Goal: Task Accomplishment & Management: Complete application form

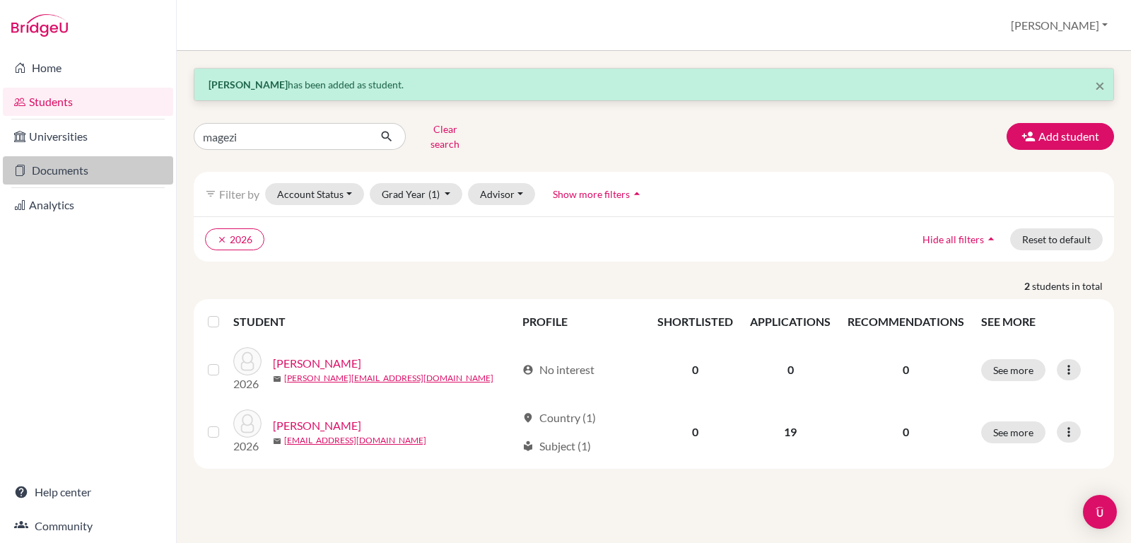
click at [50, 173] on link "Documents" at bounding box center [88, 170] width 170 height 28
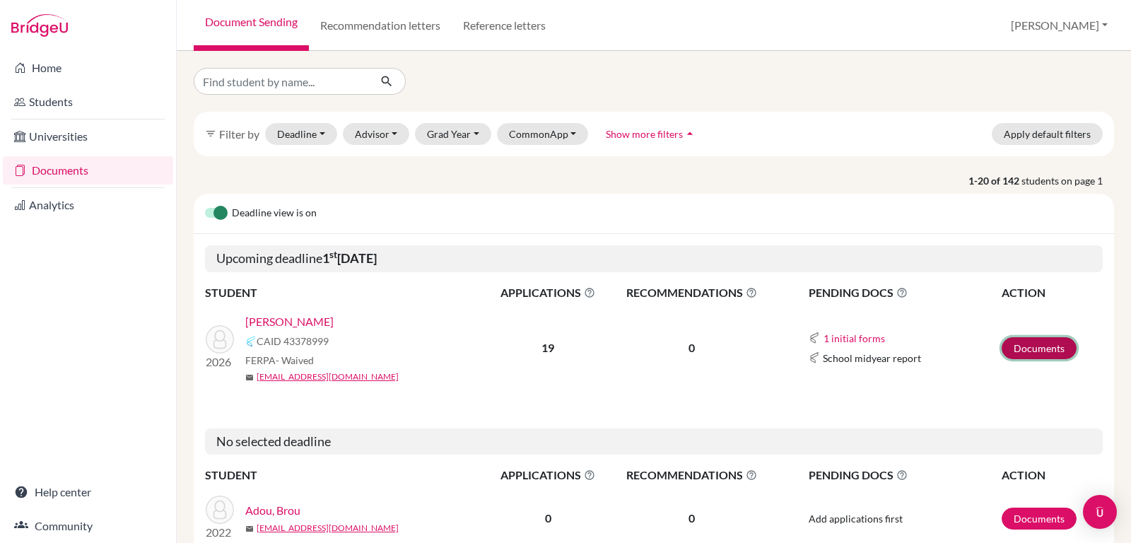
click at [1024, 342] on link "Documents" at bounding box center [1039, 348] width 75 height 22
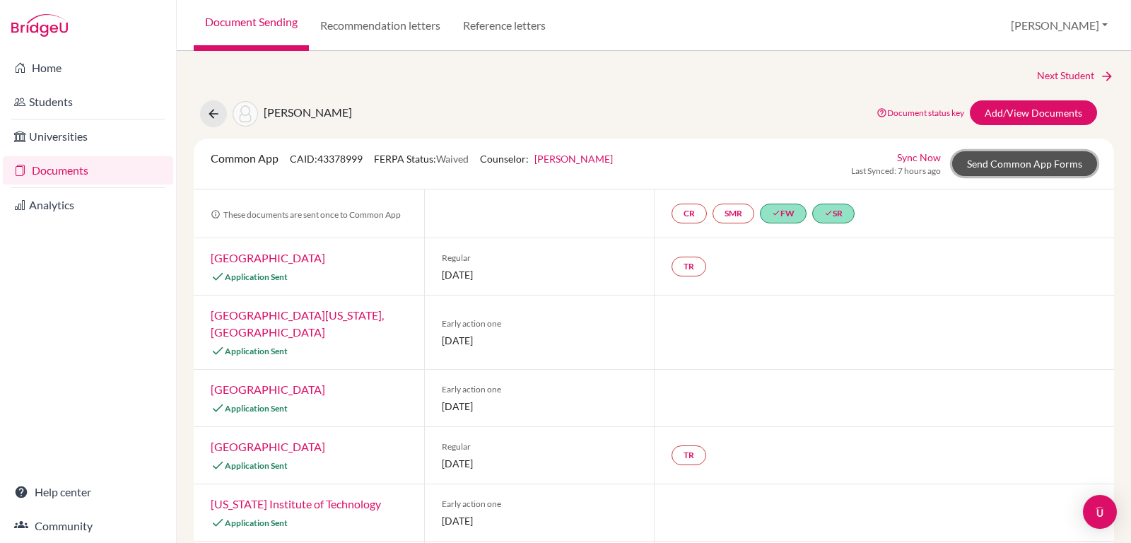
click at [1026, 164] on link "Send Common App Forms" at bounding box center [1024, 163] width 145 height 25
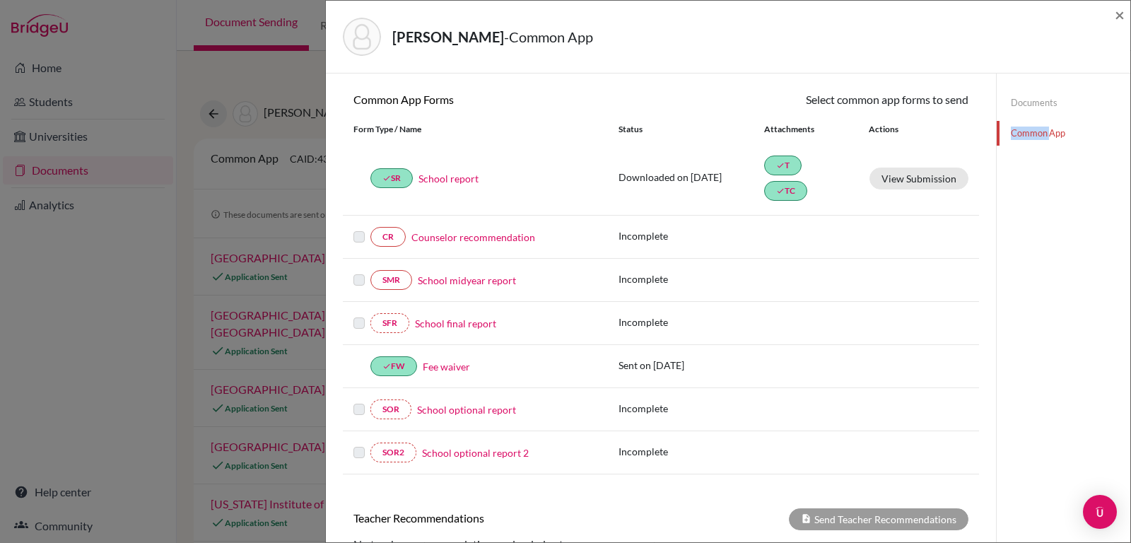
scroll to position [133, 0]
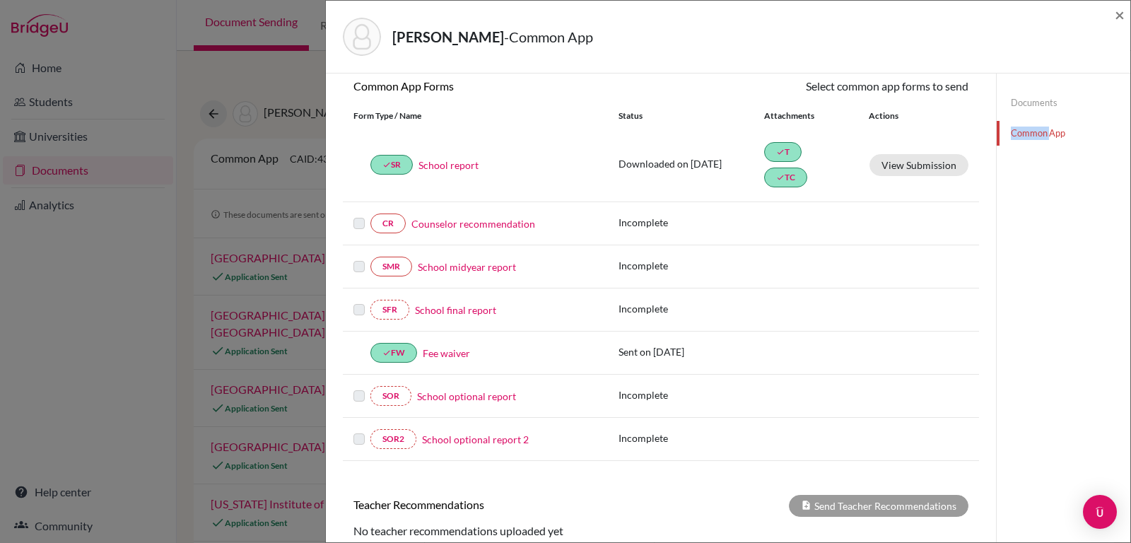
click at [442, 225] on link "Counselor recommendation" at bounding box center [473, 223] width 124 height 15
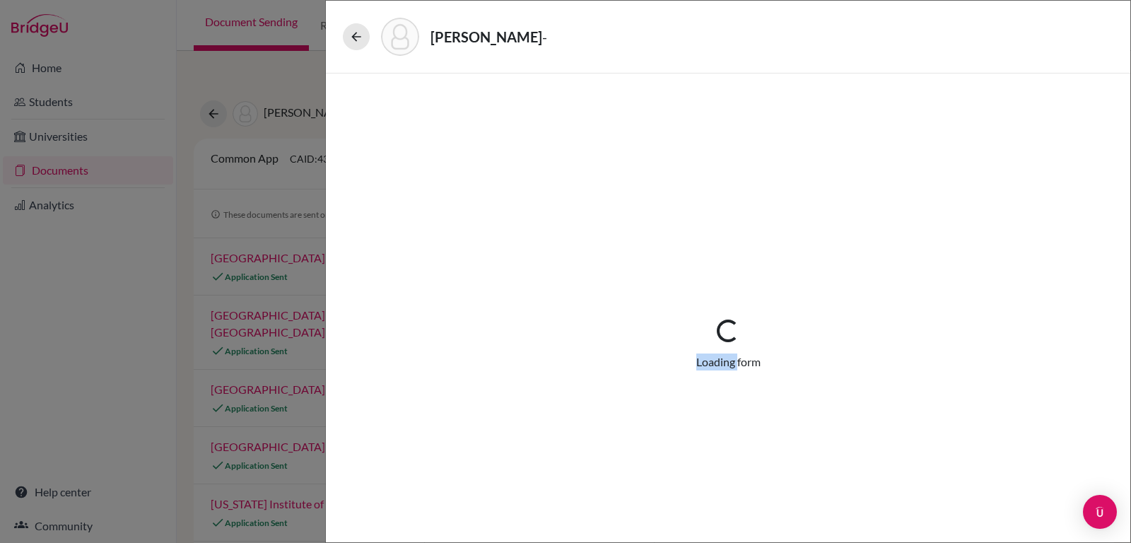
click at [442, 225] on div "Loading... Loading form" at bounding box center [728, 344] width 736 height 475
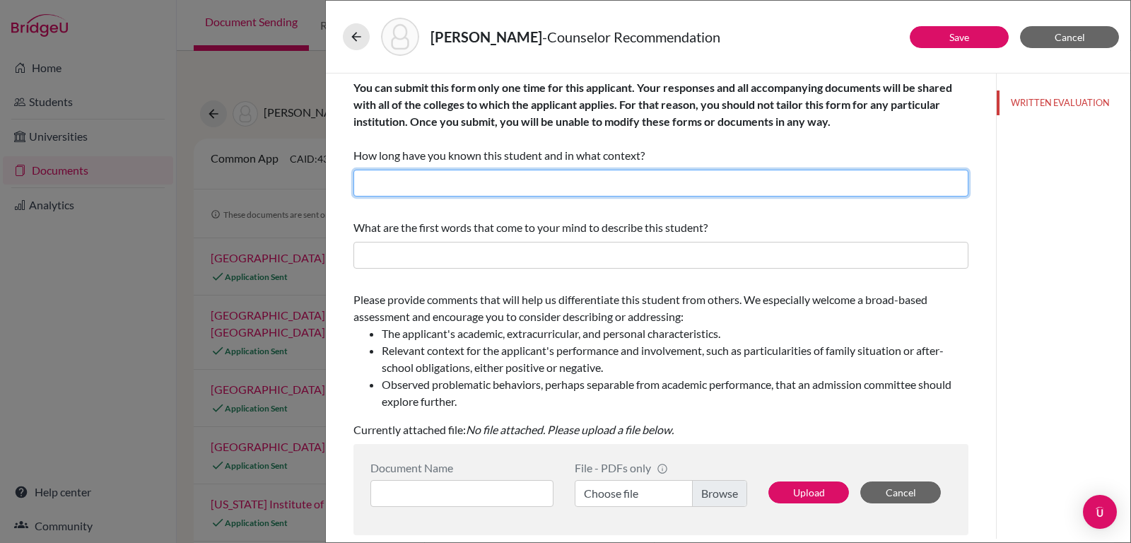
click at [493, 184] on input "text" at bounding box center [660, 183] width 615 height 27
type input "I have known Christabel for twelve years, I have taught Christabel."
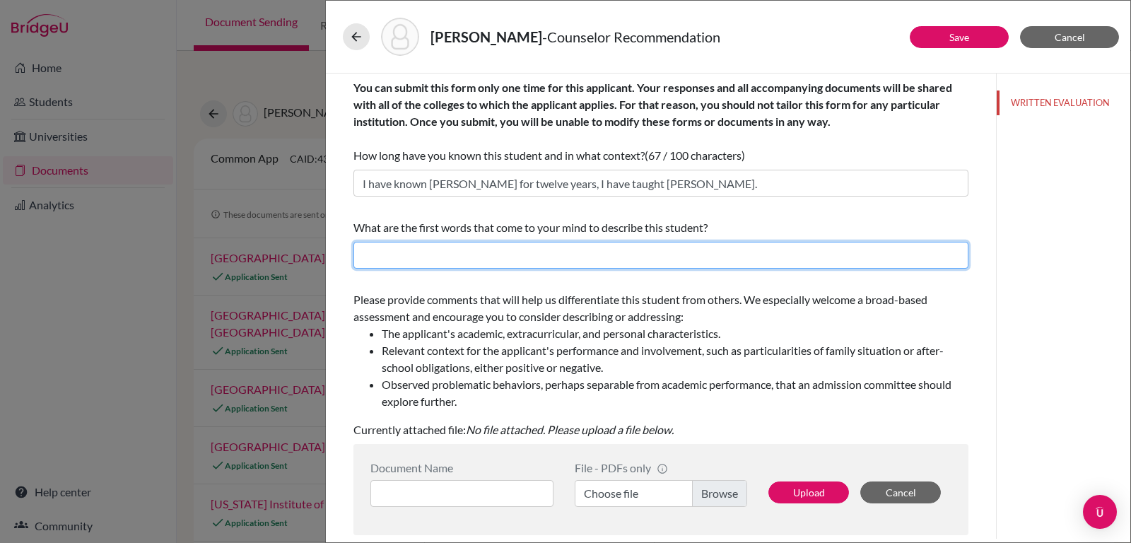
click at [399, 262] on input "text" at bounding box center [660, 255] width 615 height 27
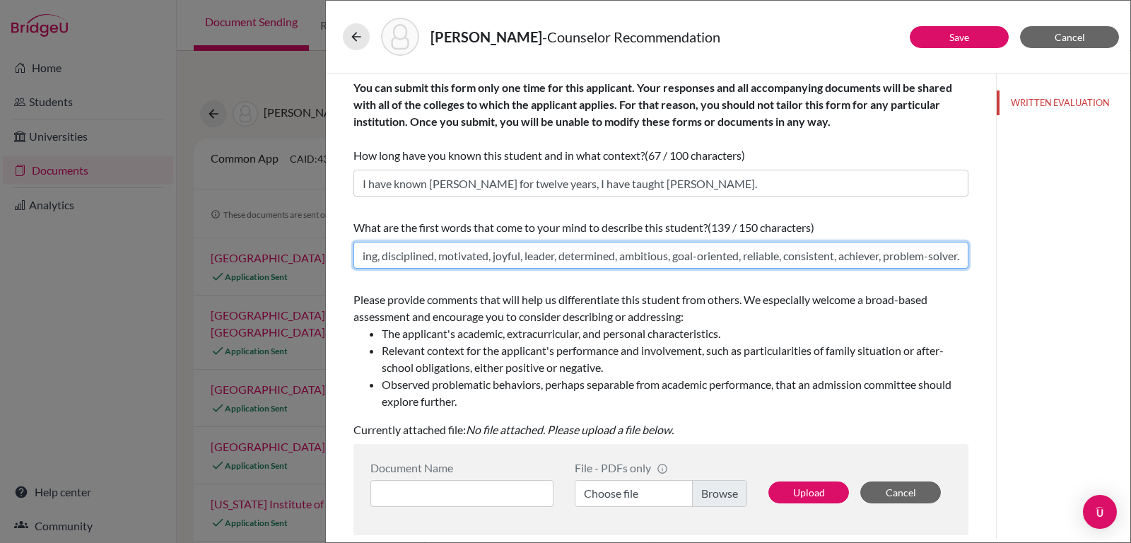
scroll to position [0, 71]
type input "hard working, disciplined, motivated, joyful, leader, determined, ambitious, go…"
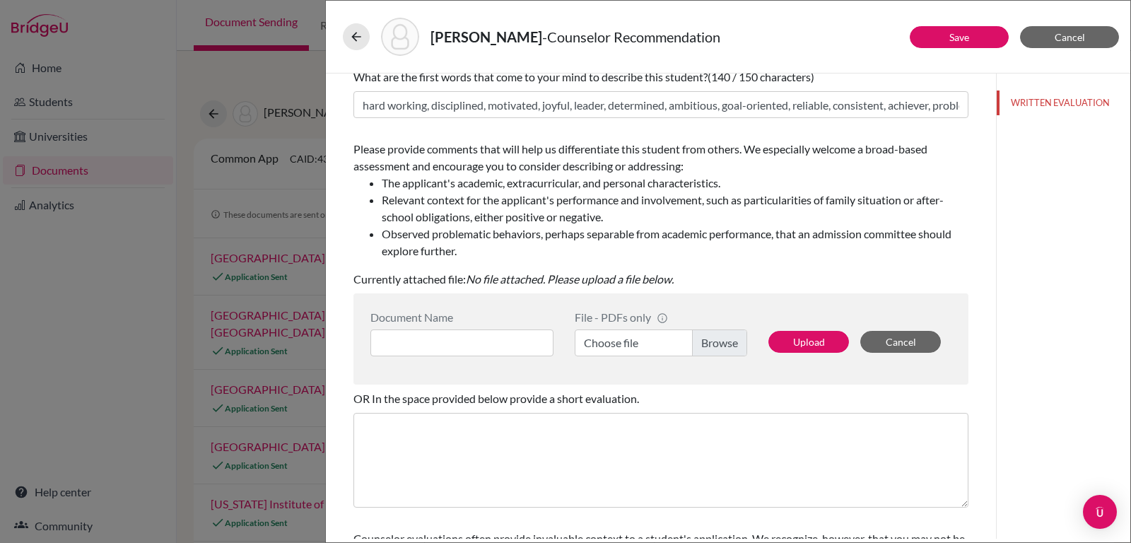
scroll to position [151, 0]
click at [1107, 317] on div "WRITTEN EVALUATION" at bounding box center [1063, 306] width 134 height 465
click at [503, 344] on input at bounding box center [461, 342] width 183 height 27
click at [857, 49] on div "Magezi, Christabel - Counselor Recommendation" at bounding box center [728, 37] width 770 height 38
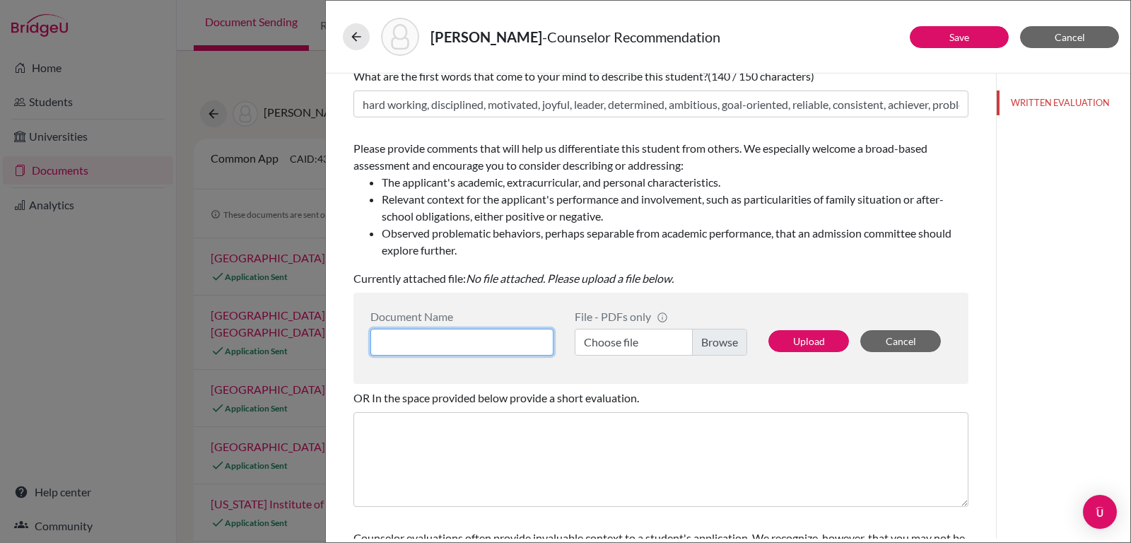
click at [475, 334] on input at bounding box center [461, 342] width 183 height 27
type input "Letter of Recommendation Christabel Kirabo Magezi"
click at [704, 339] on label "Choose file" at bounding box center [661, 342] width 172 height 27
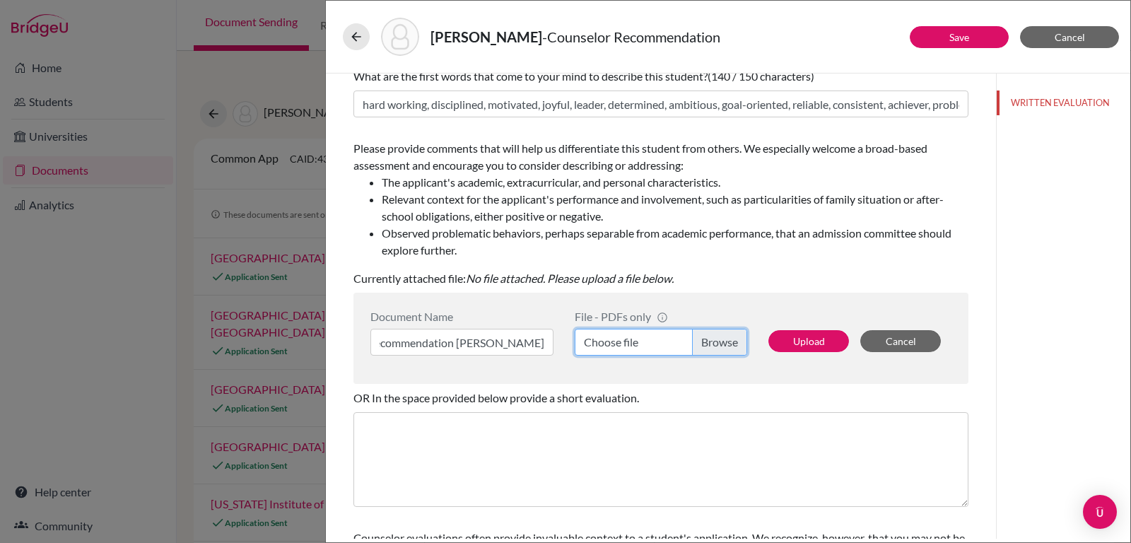
click at [704, 339] on input "Choose file" at bounding box center [661, 342] width 172 height 27
click at [703, 339] on label "Choose file" at bounding box center [661, 342] width 172 height 27
click at [703, 339] on input "Choose file" at bounding box center [661, 342] width 172 height 27
click at [801, 341] on button "Upload" at bounding box center [808, 341] width 81 height 22
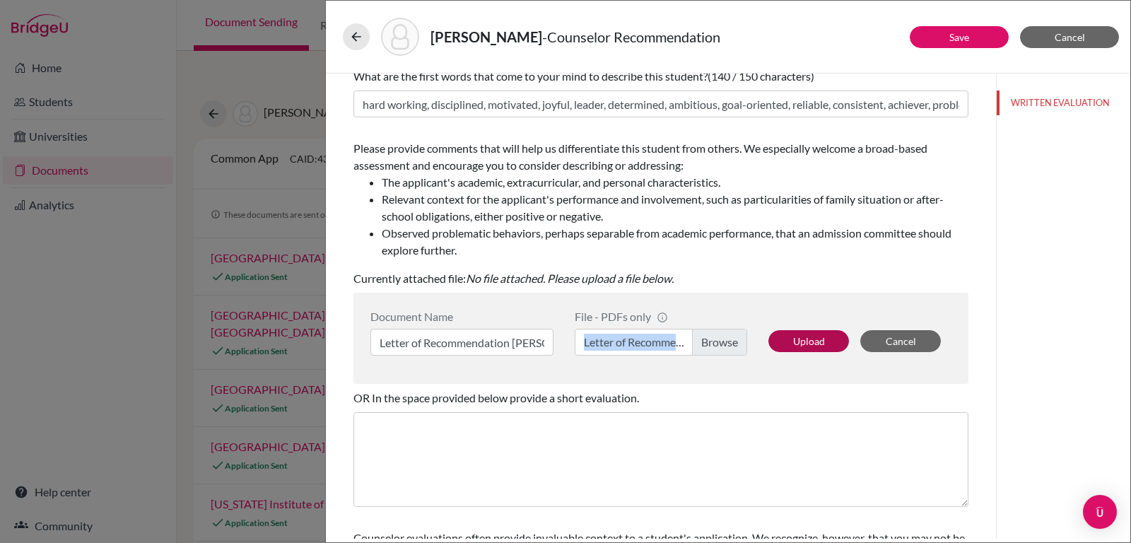
click at [801, 341] on button "Upload" at bounding box center [808, 341] width 81 height 22
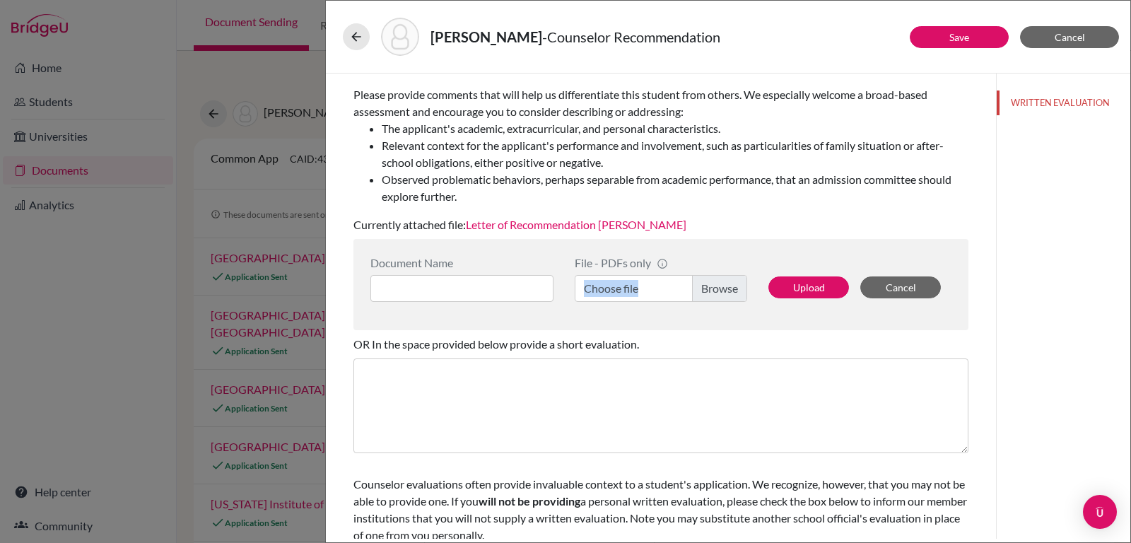
scroll to position [244, 0]
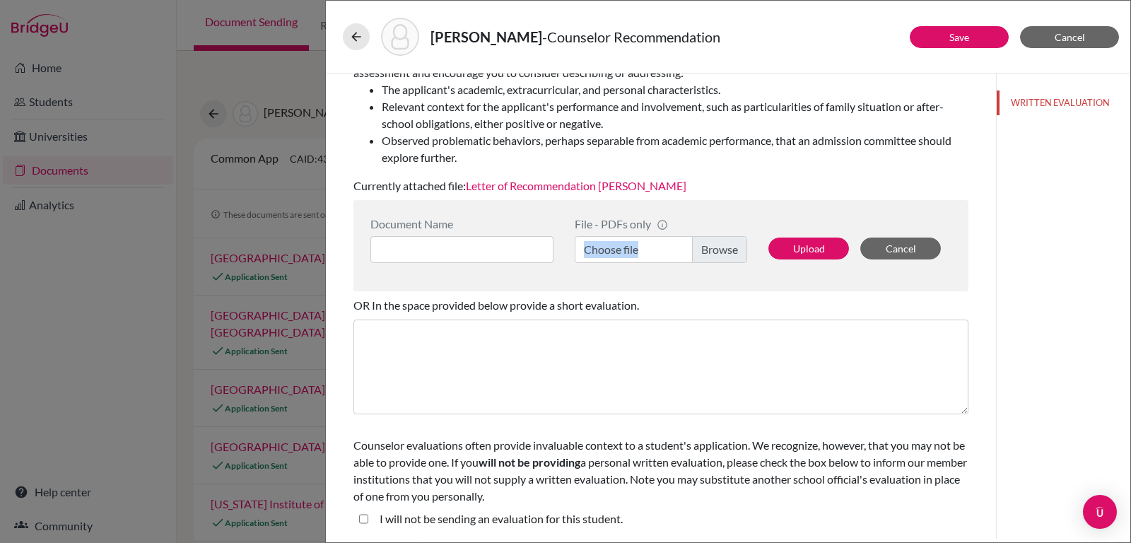
click at [1130, 346] on div "Magezi, Christabel - Counselor Recommendation Save Cancel You can submit this f…" at bounding box center [728, 271] width 806 height 543
click at [936, 32] on button "Save" at bounding box center [959, 37] width 99 height 22
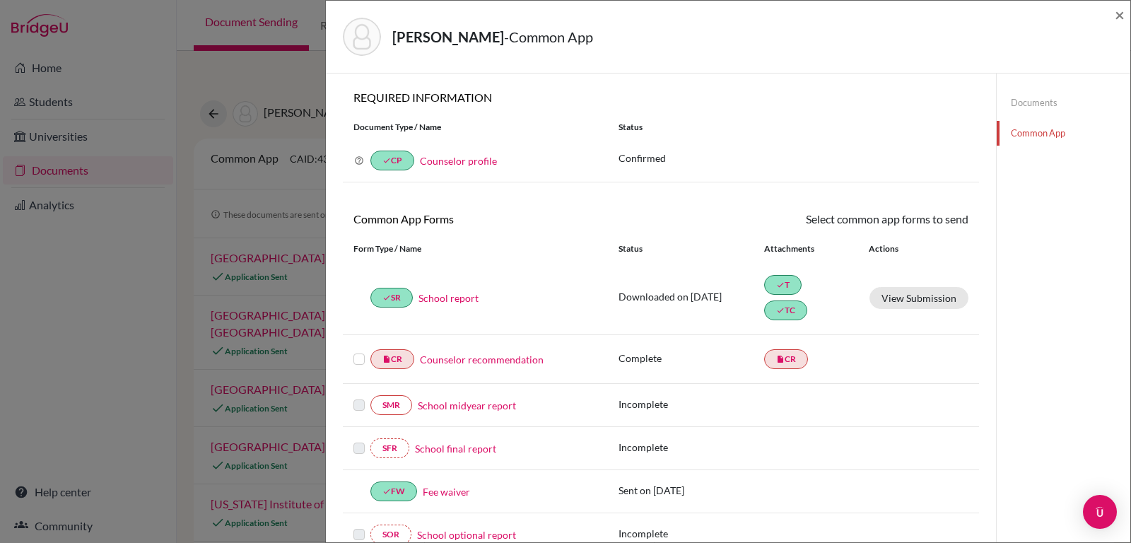
click at [358, 351] on label at bounding box center [358, 351] width 11 height 0
click at [0, 0] on input "checkbox" at bounding box center [0, 0] width 0 height 0
click at [922, 216] on icon at bounding box center [927, 221] width 11 height 11
click at [922, 218] on icon at bounding box center [927, 221] width 11 height 11
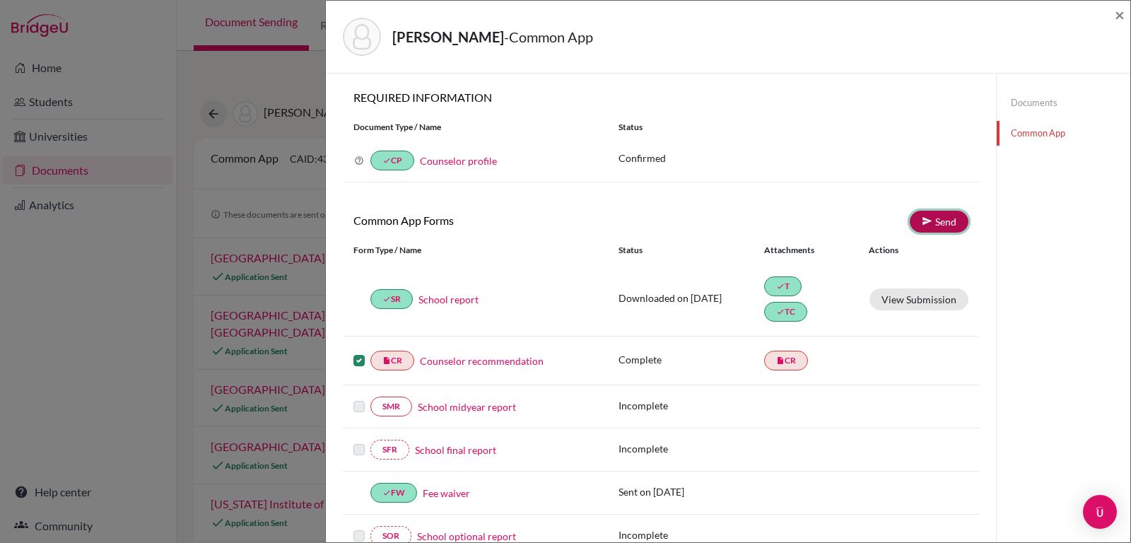
click at [922, 218] on icon at bounding box center [927, 221] width 11 height 11
click at [360, 352] on label at bounding box center [358, 352] width 11 height 0
click at [0, 0] on input "checkbox" at bounding box center [0, 0] width 0 height 0
click at [360, 352] on label at bounding box center [358, 352] width 11 height 0
click at [0, 0] on input "checkbox" at bounding box center [0, 0] width 0 height 0
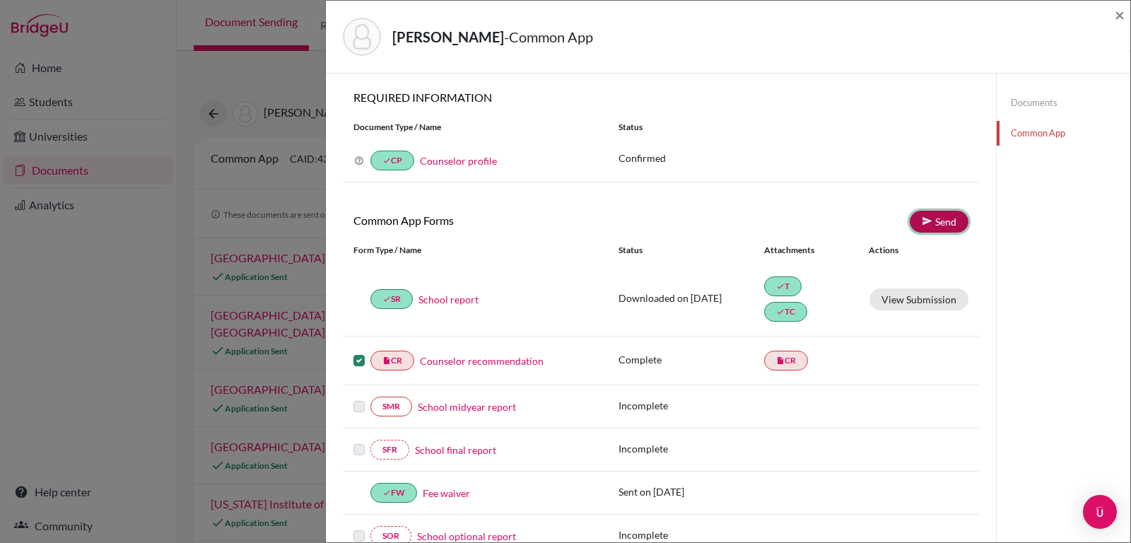
click at [927, 225] on link "Send" at bounding box center [939, 222] width 59 height 22
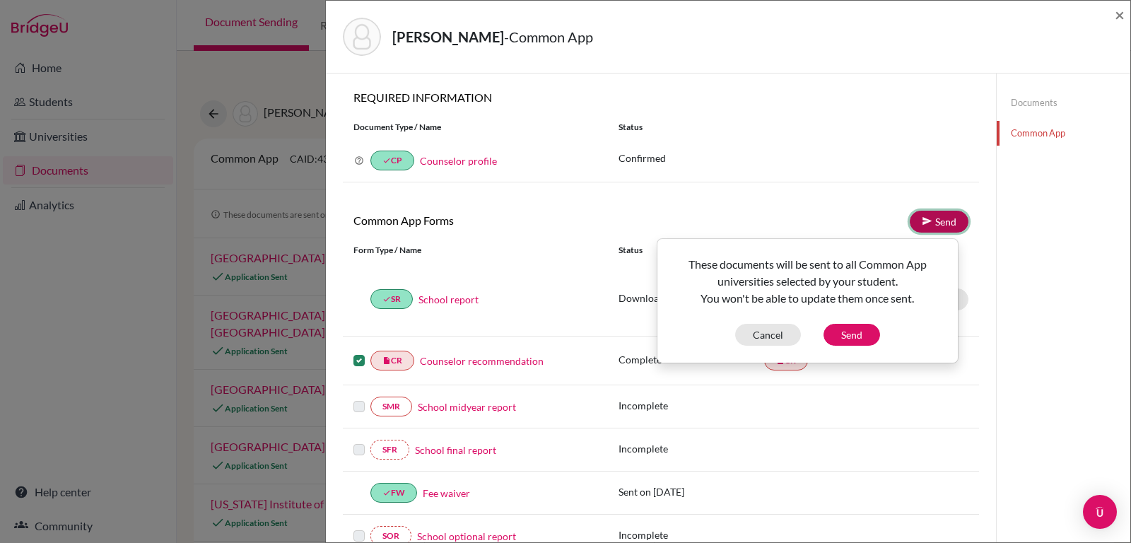
click at [927, 225] on link "Send" at bounding box center [939, 222] width 59 height 22
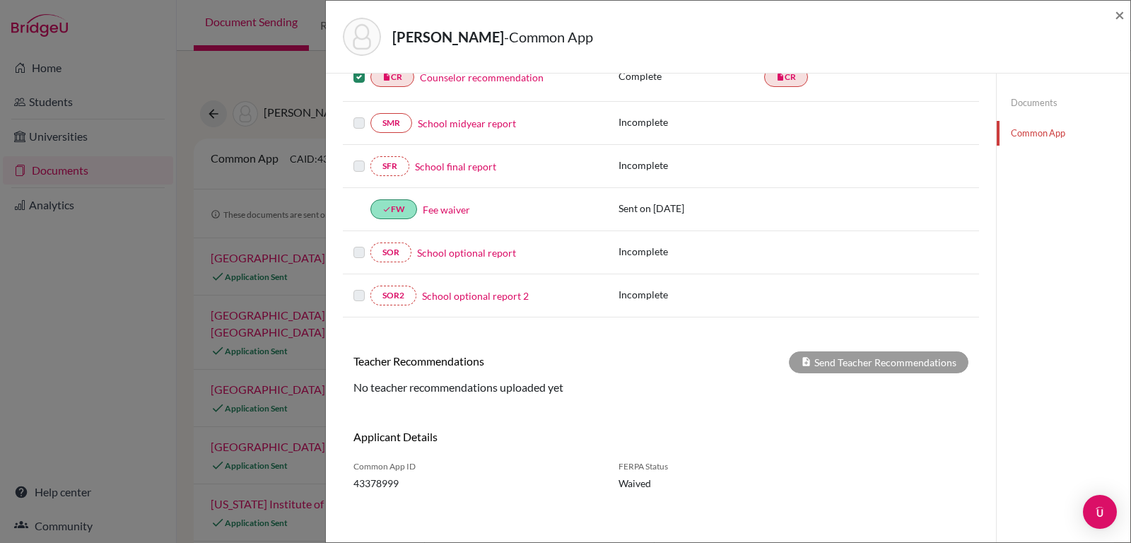
scroll to position [288, 0]
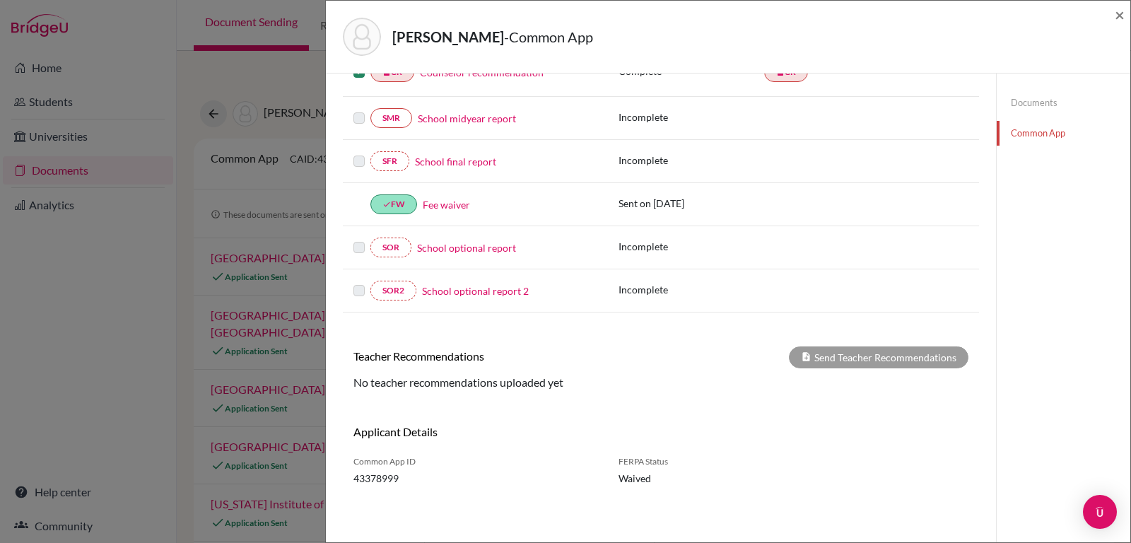
click at [1130, 316] on div "Magezi, Christabel - Common App × × REQUIRED INFORMATION Document Type / Name S…" at bounding box center [728, 271] width 806 height 543
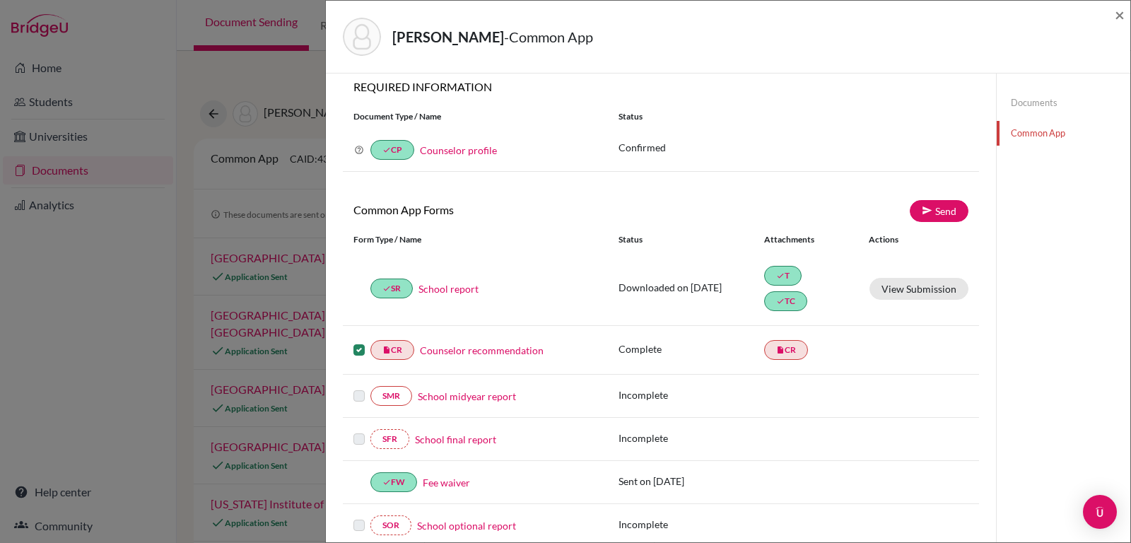
scroll to position [0, 0]
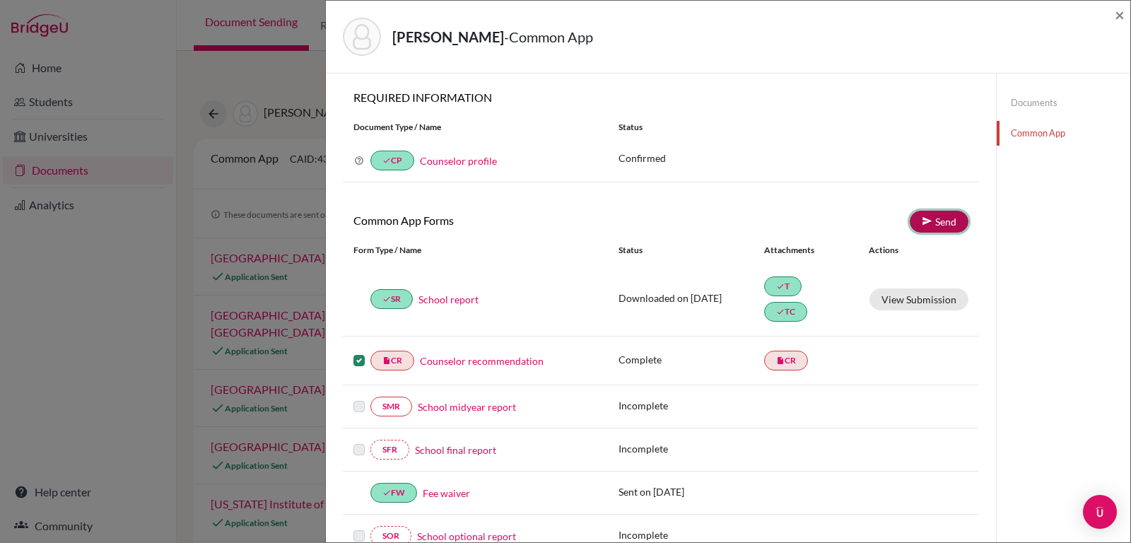
click at [915, 227] on link "Send" at bounding box center [939, 222] width 59 height 22
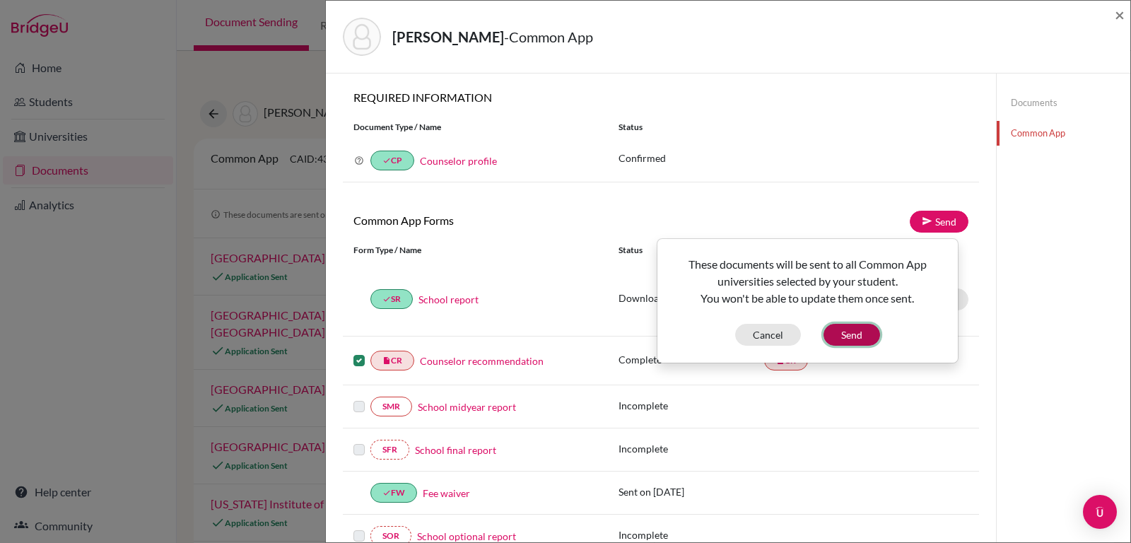
click at [843, 333] on button "Send" at bounding box center [851, 335] width 57 height 22
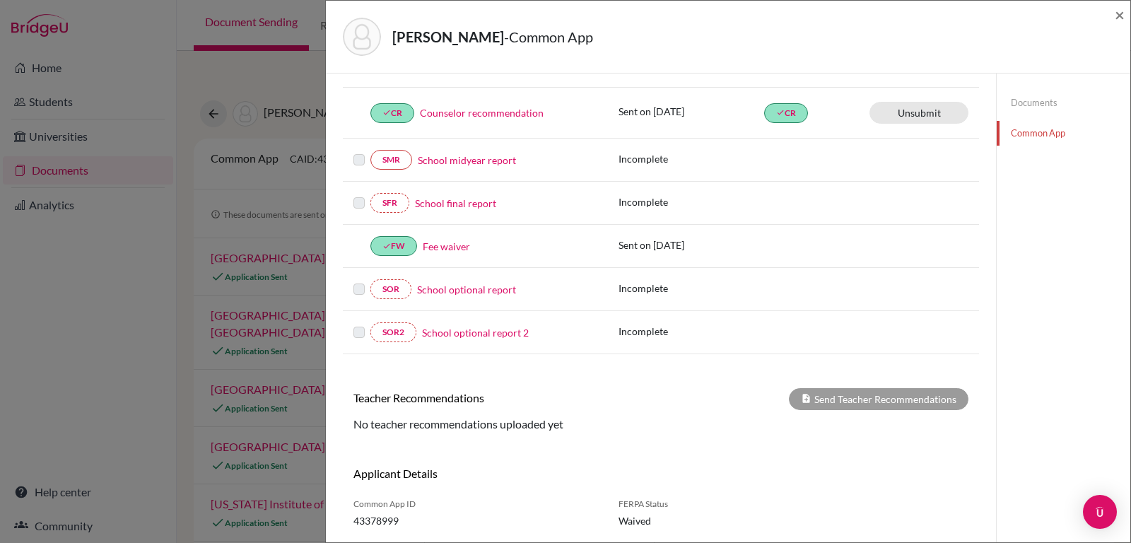
scroll to position [290, 0]
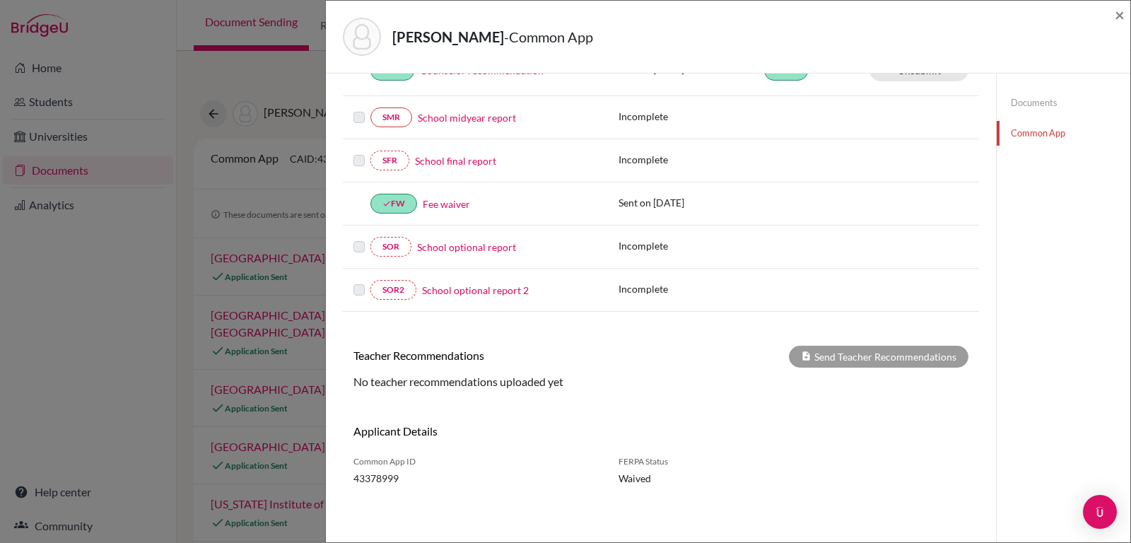
drag, startPoint x: 1109, startPoint y: 321, endPoint x: 1105, endPoint y: 303, distance: 18.2
click at [1105, 303] on div "Documents Common App" at bounding box center [1063, 163] width 134 height 758
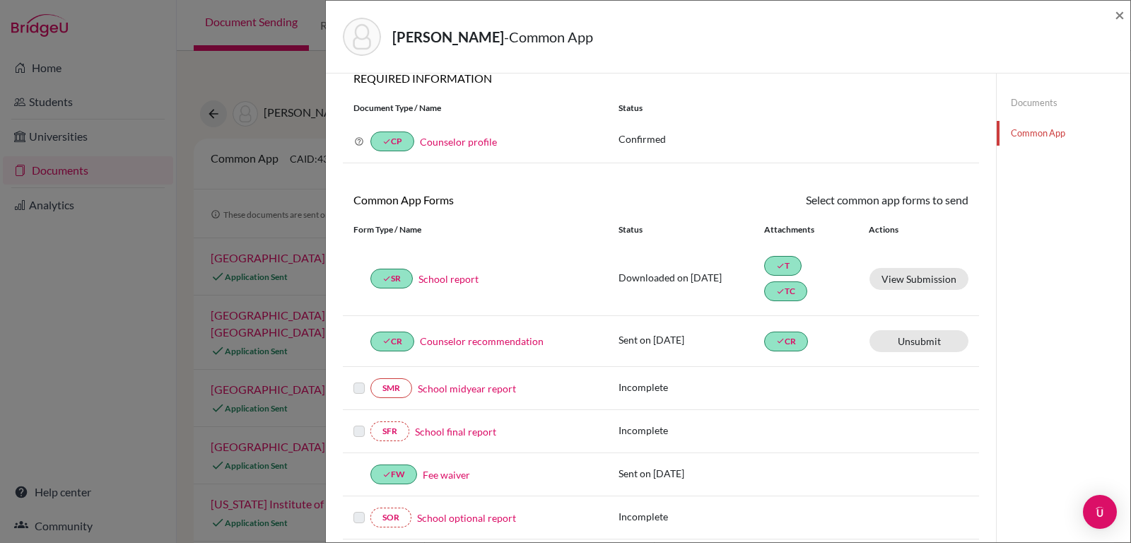
scroll to position [0, 0]
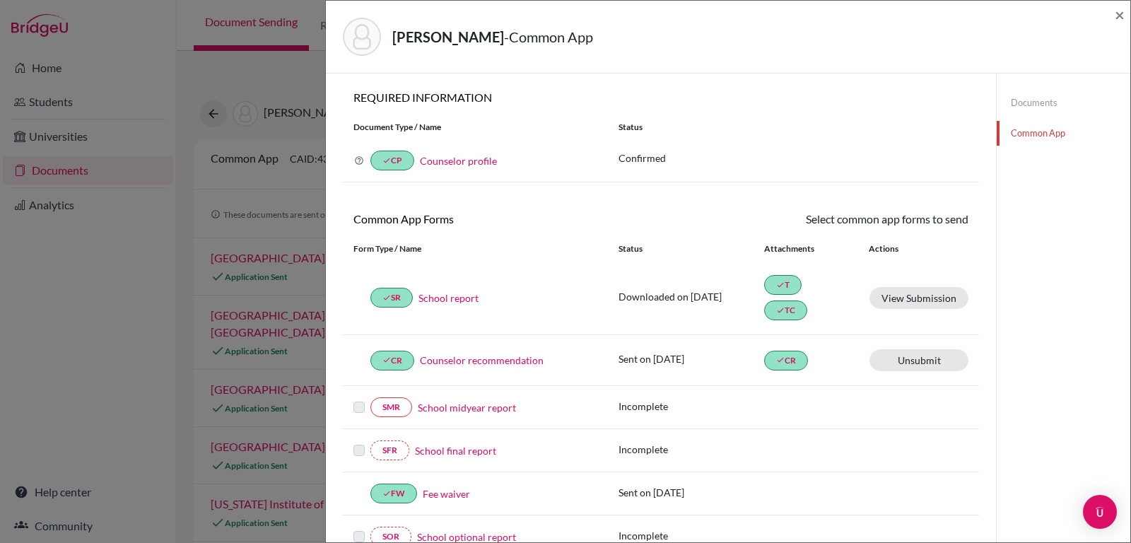
click at [1086, 194] on div "Documents Common App" at bounding box center [1063, 453] width 134 height 758
click at [1014, 106] on link "Documents" at bounding box center [1064, 102] width 134 height 25
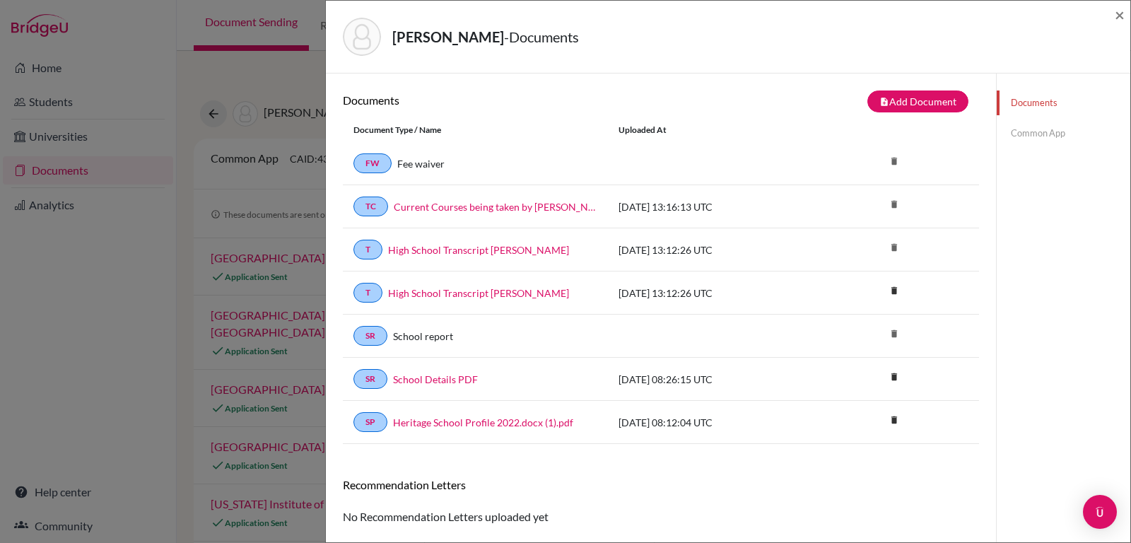
click at [1041, 136] on link "Common App" at bounding box center [1064, 133] width 134 height 25
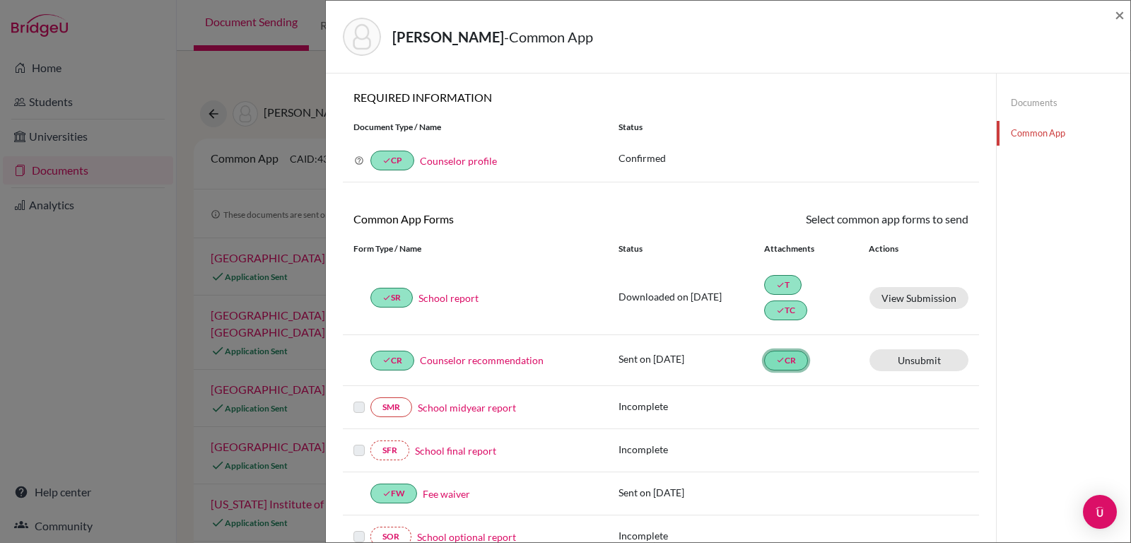
click at [780, 357] on link "done CR" at bounding box center [786, 361] width 44 height 20
click at [827, 379] on div "done CR Counselor recommendation Sent on 2025-09-08 done CR Unsubmit This docum…" at bounding box center [661, 360] width 636 height 51
click at [1027, 109] on link "Documents" at bounding box center [1064, 102] width 134 height 25
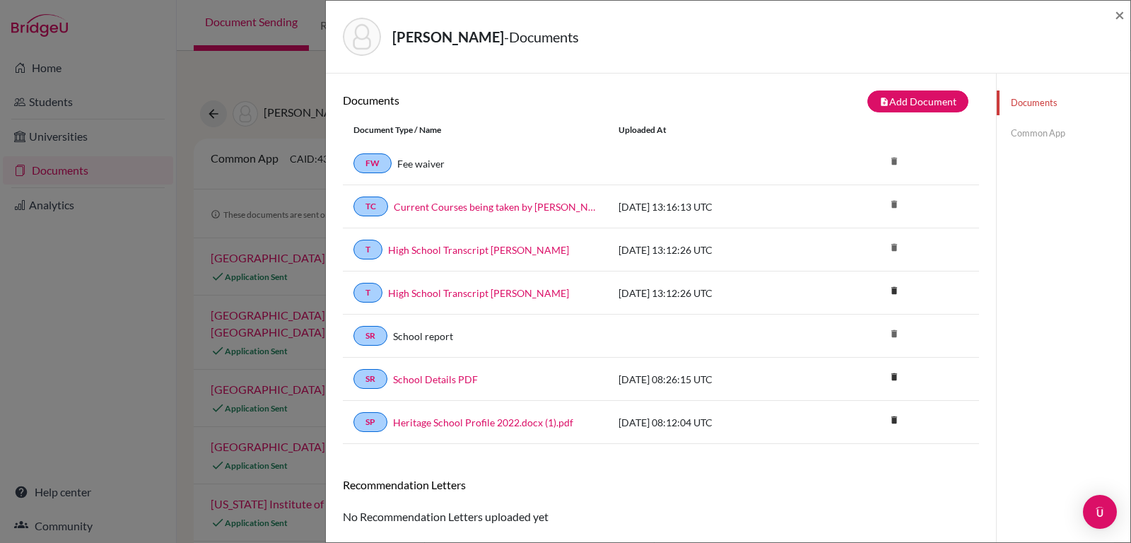
click at [1011, 127] on link "Common App" at bounding box center [1064, 133] width 134 height 25
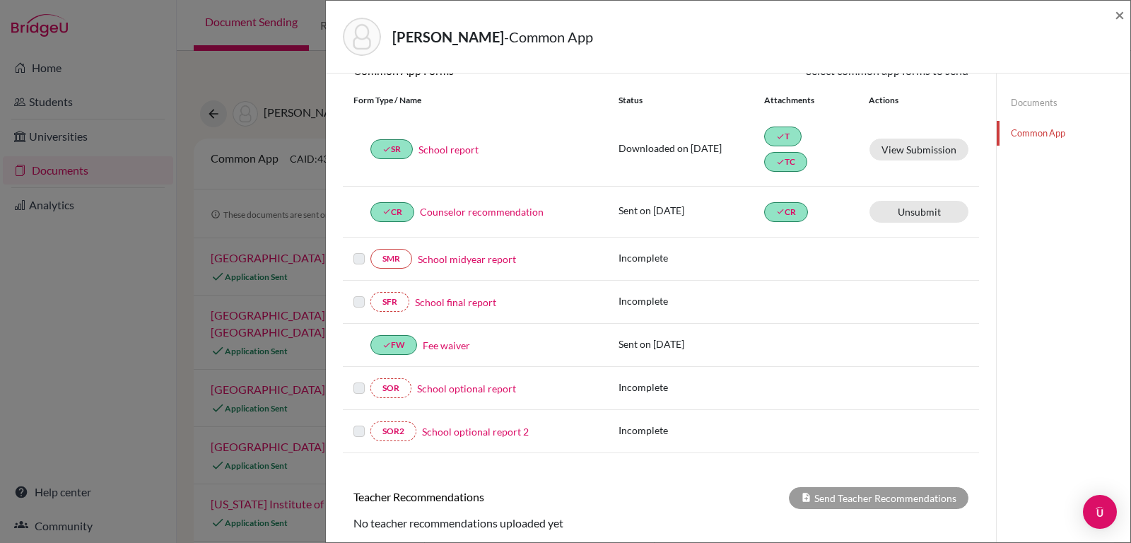
scroll to position [145, 0]
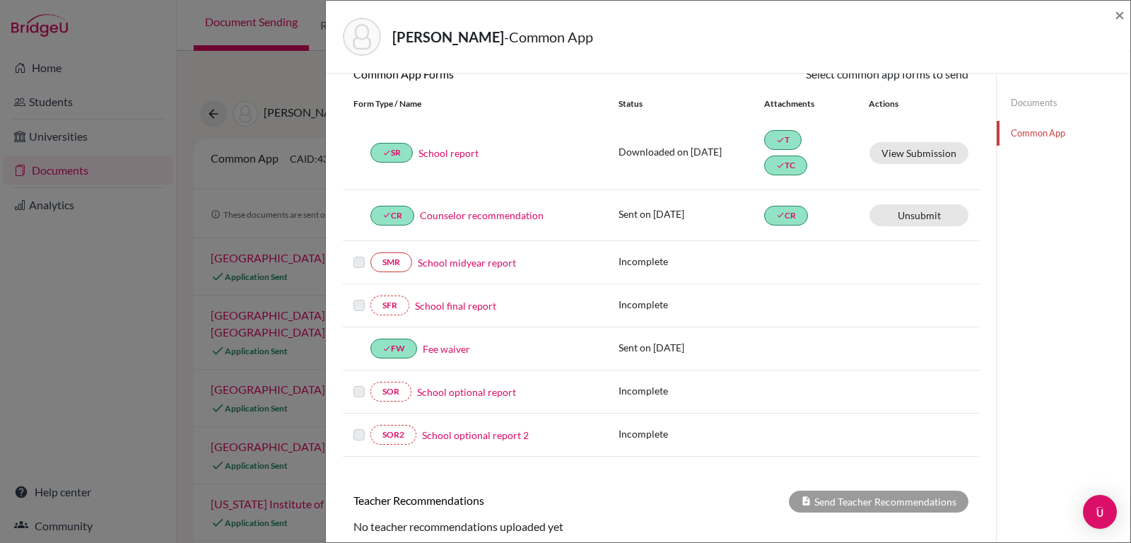
click at [1096, 286] on div "Documents Common App" at bounding box center [1063, 308] width 134 height 758
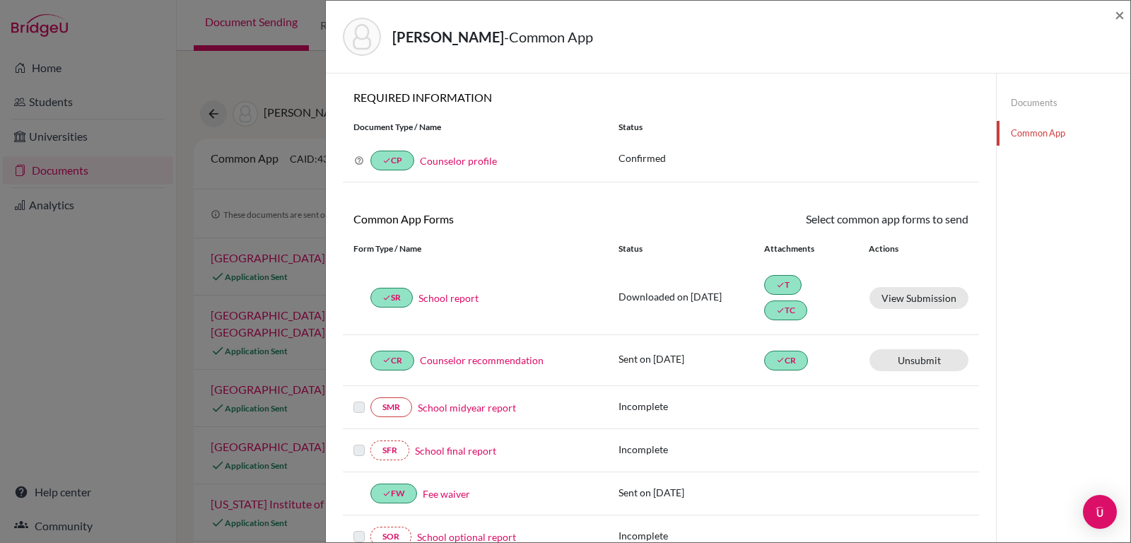
click at [1061, 69] on div "Magezi, Christabel - Common App ×" at bounding box center [728, 37] width 804 height 73
click at [1120, 11] on span "×" at bounding box center [1120, 14] width 10 height 20
click at [1120, 11] on div "Document Sending Recommendation letters Reference letters Brenda Profile School…" at bounding box center [654, 25] width 954 height 51
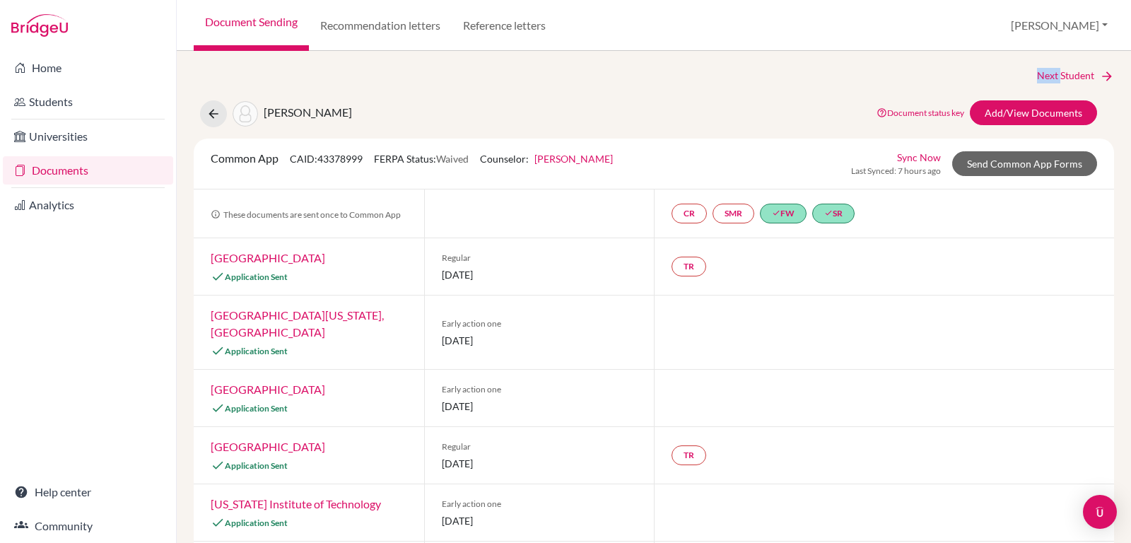
click at [918, 157] on link "Sync Now" at bounding box center [919, 157] width 44 height 15
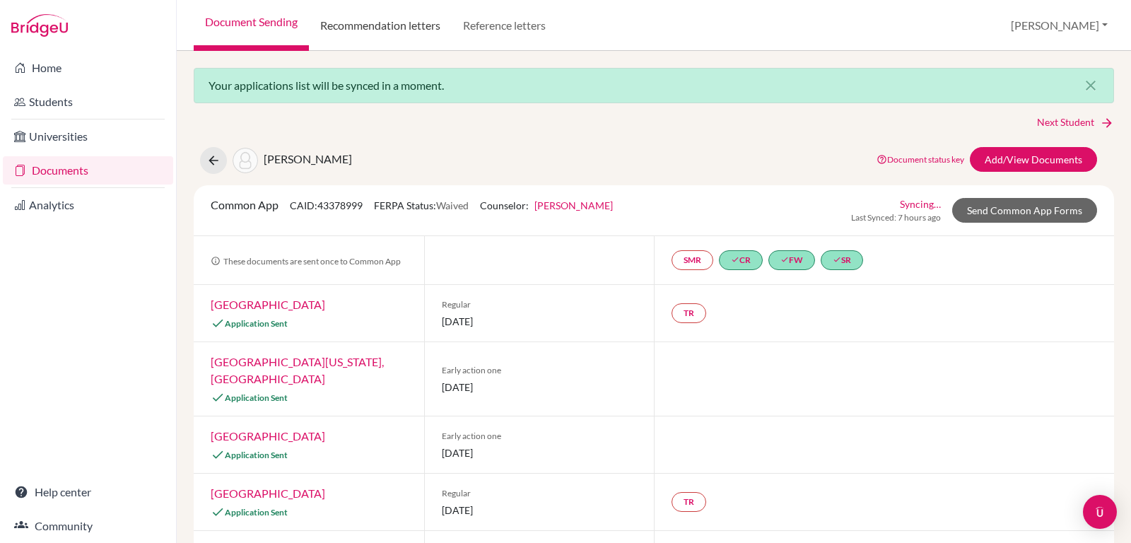
click at [387, 28] on link "Recommendation letters" at bounding box center [380, 25] width 143 height 51
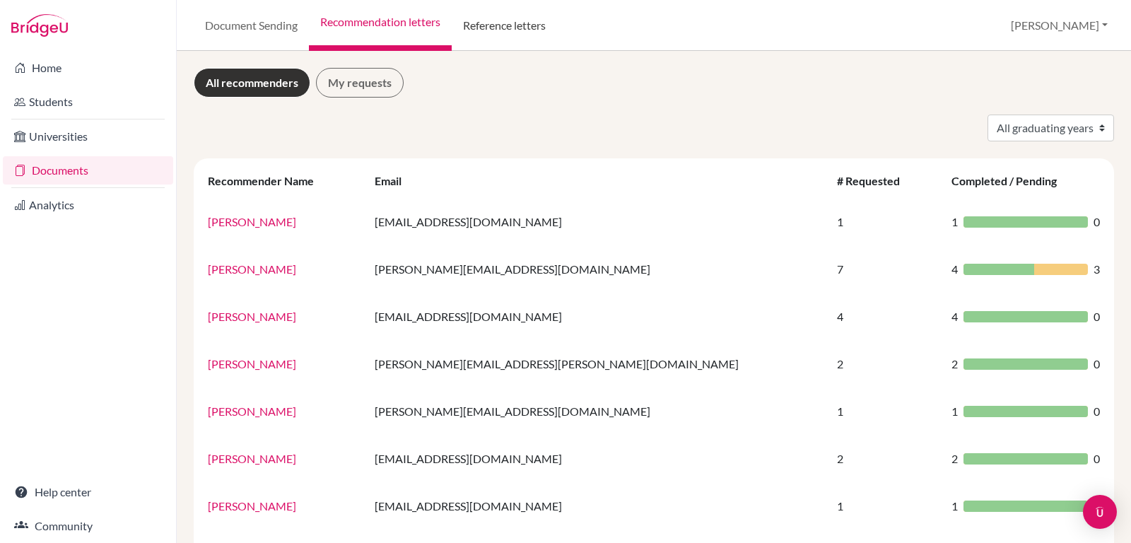
click at [493, 23] on link "Reference letters" at bounding box center [504, 25] width 105 height 51
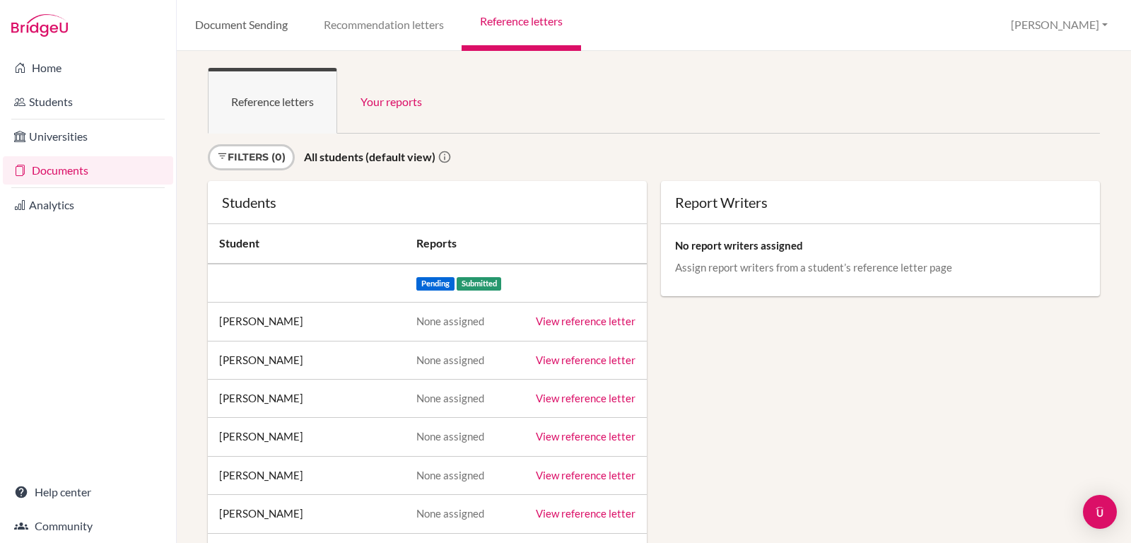
click at [243, 31] on link "Document Sending" at bounding box center [241, 25] width 129 height 51
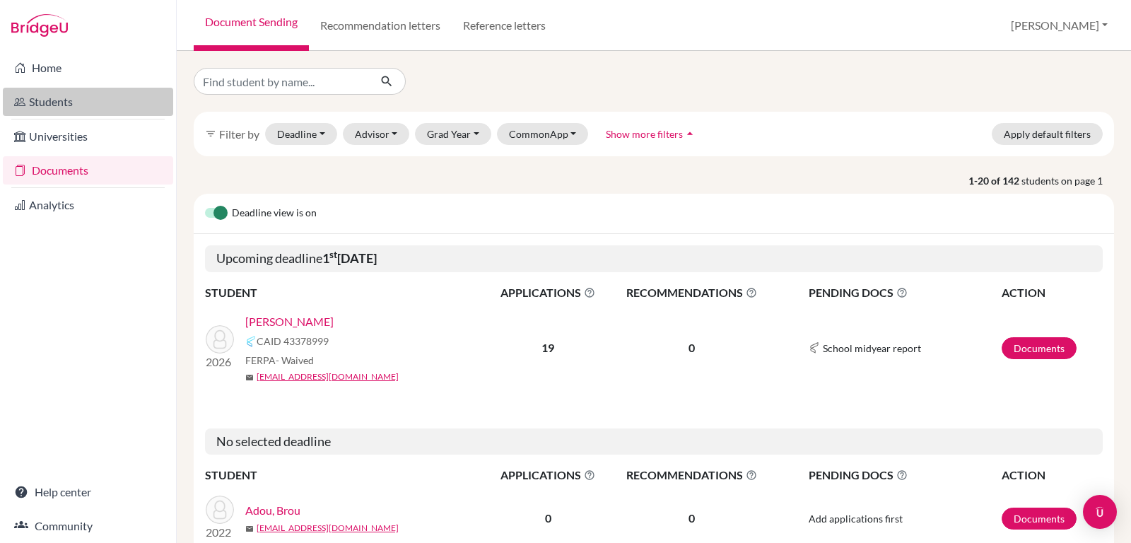
click at [41, 107] on link "Students" at bounding box center [88, 102] width 170 height 28
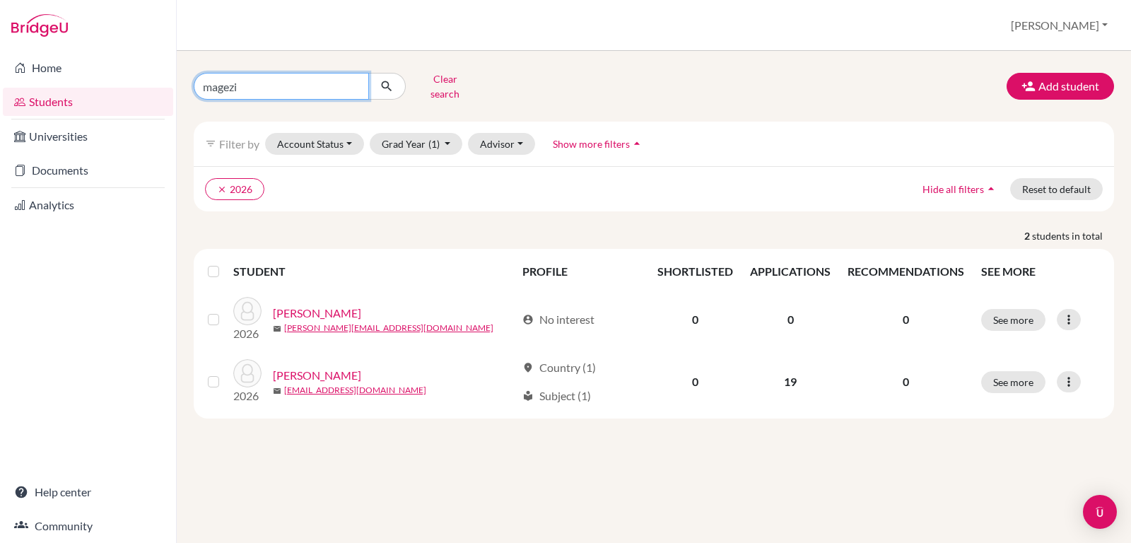
click at [249, 86] on input "magezi" at bounding box center [281, 86] width 175 height 27
type input ","
type input "melody"
click button "submit" at bounding box center [386, 86] width 37 height 27
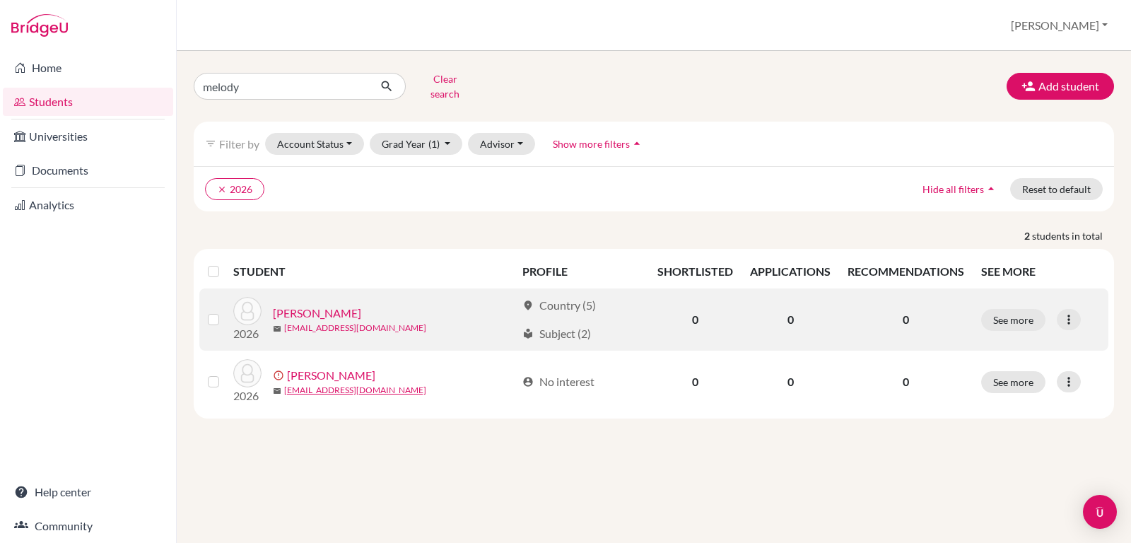
click at [289, 322] on link "[EMAIL_ADDRESS][DOMAIN_NAME]" at bounding box center [355, 328] width 142 height 13
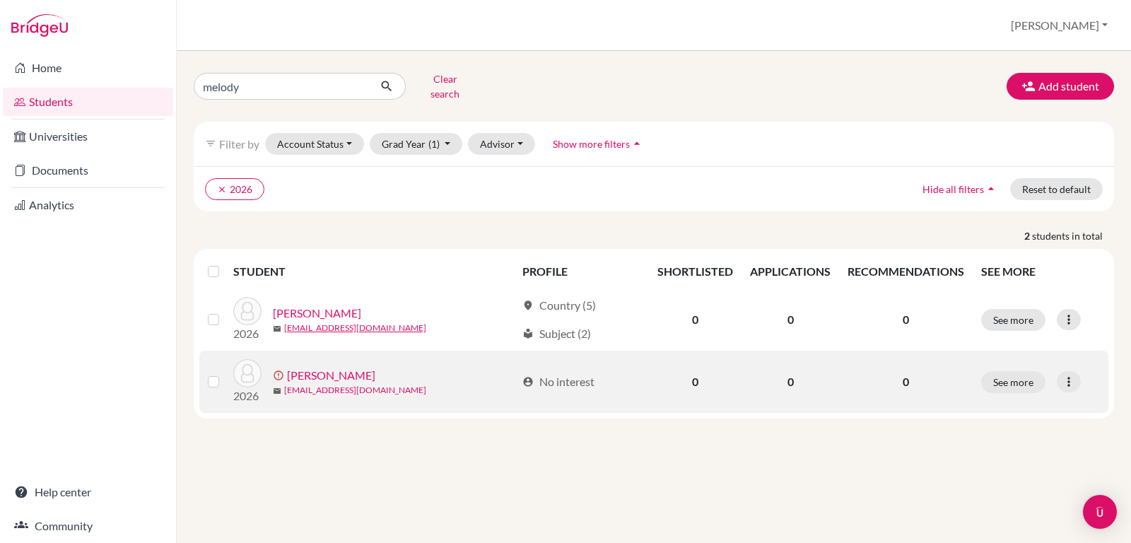
click at [314, 384] on link "[EMAIL_ADDRESS][DOMAIN_NAME]" at bounding box center [355, 390] width 142 height 13
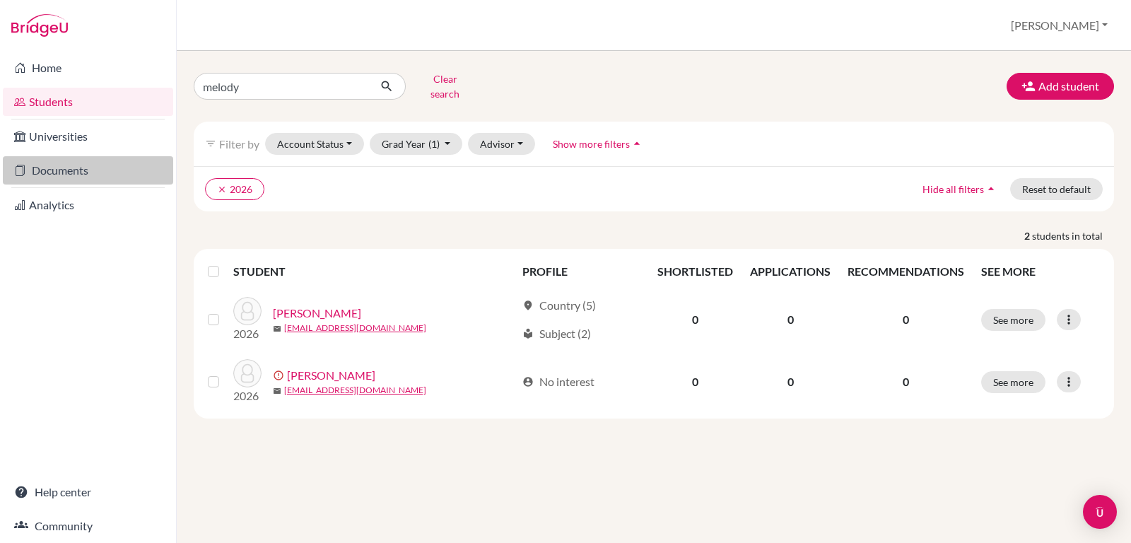
click at [54, 167] on link "Documents" at bounding box center [88, 170] width 170 height 28
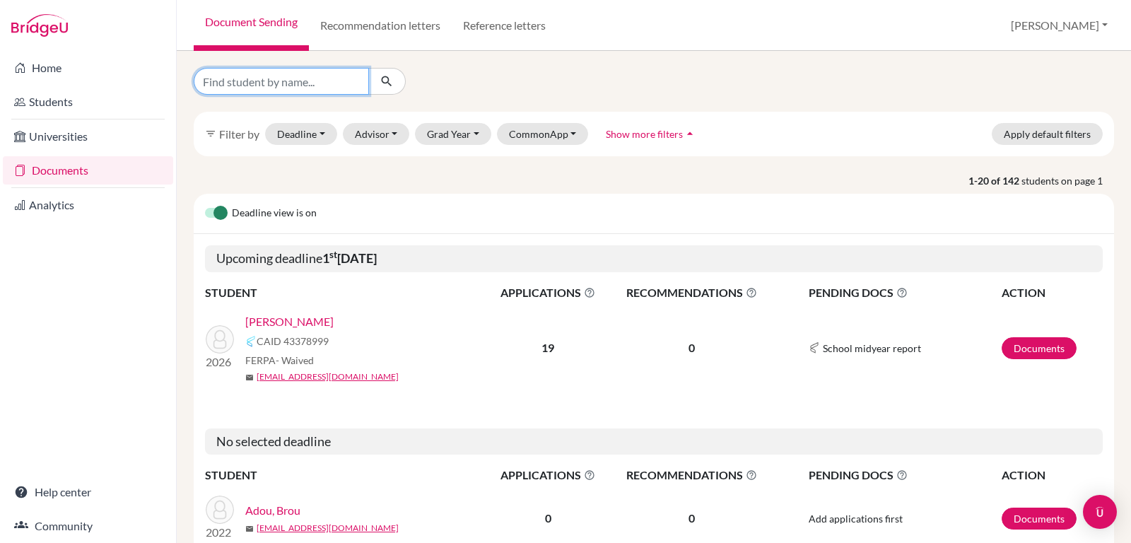
click at [303, 82] on input "Find student by name..." at bounding box center [281, 81] width 175 height 27
type input "melody"
click at [388, 86] on icon "submit" at bounding box center [387, 81] width 14 height 14
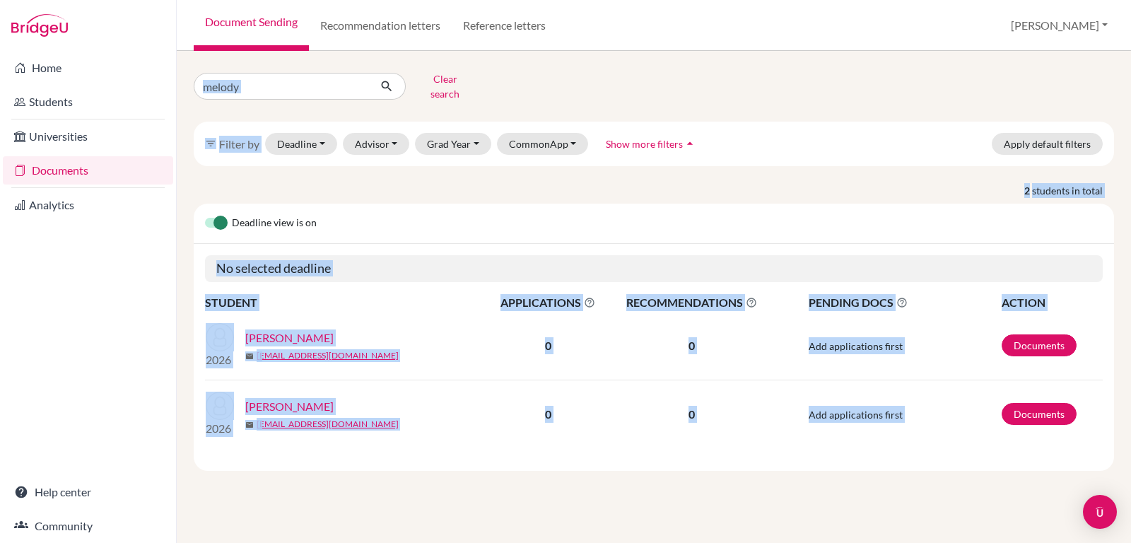
click at [628, 217] on div "Deadline view is on" at bounding box center [654, 224] width 920 height 40
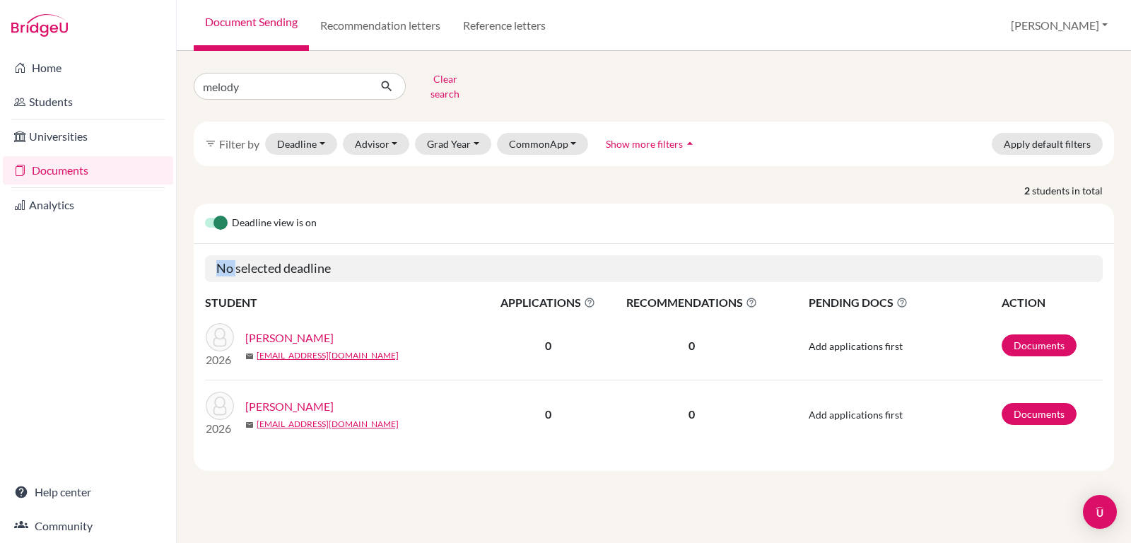
click at [628, 217] on div "Deadline view is on" at bounding box center [654, 224] width 920 height 40
click at [1034, 336] on link "Documents" at bounding box center [1039, 345] width 75 height 22
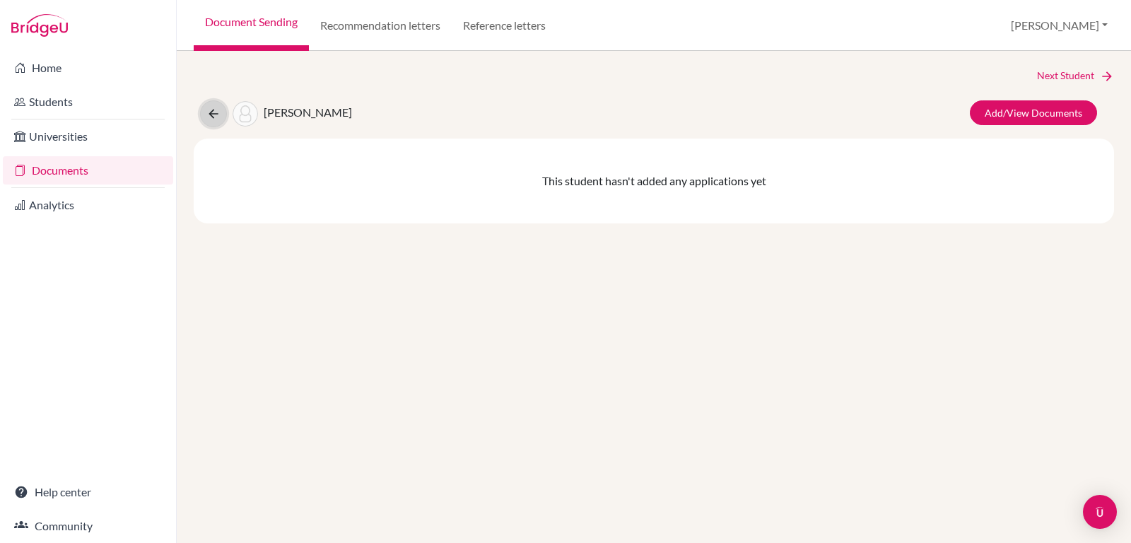
click at [211, 112] on icon at bounding box center [213, 114] width 14 height 14
click at [212, 113] on icon at bounding box center [213, 114] width 14 height 14
